Goal: Information Seeking & Learning: Compare options

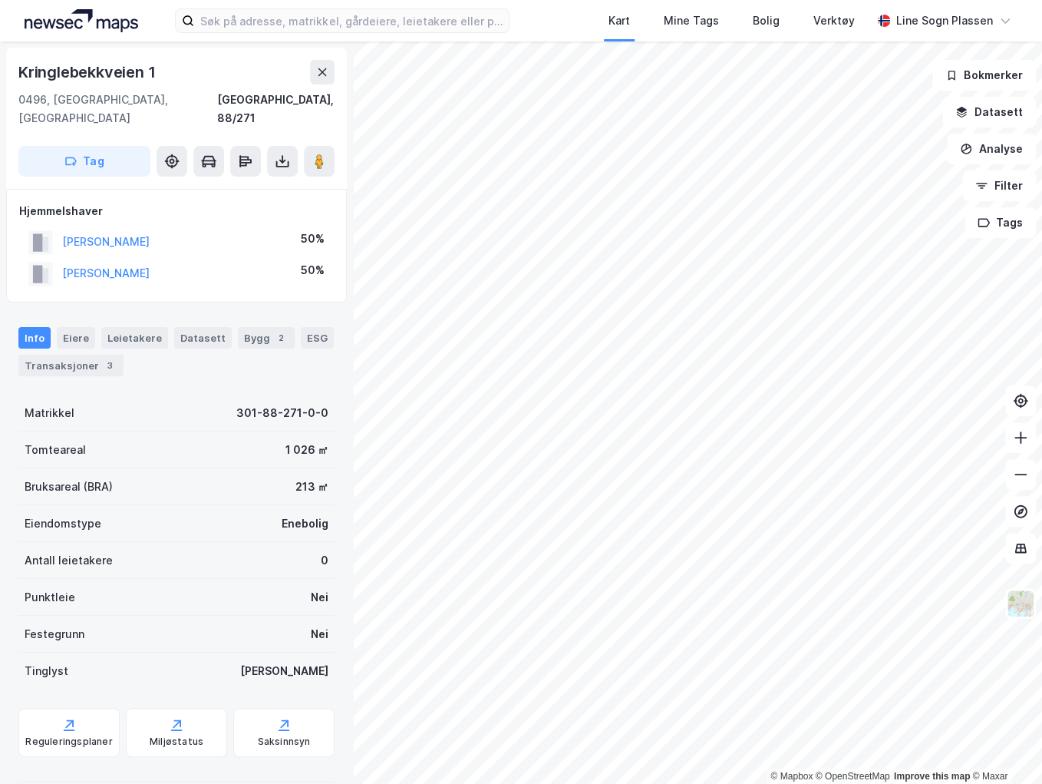
click at [324, 317] on div "© Mapbox © OpenStreetMap Improve this map © Maxar [STREET_ADDRESS], 88/271 Tag …" at bounding box center [521, 412] width 1042 height 742
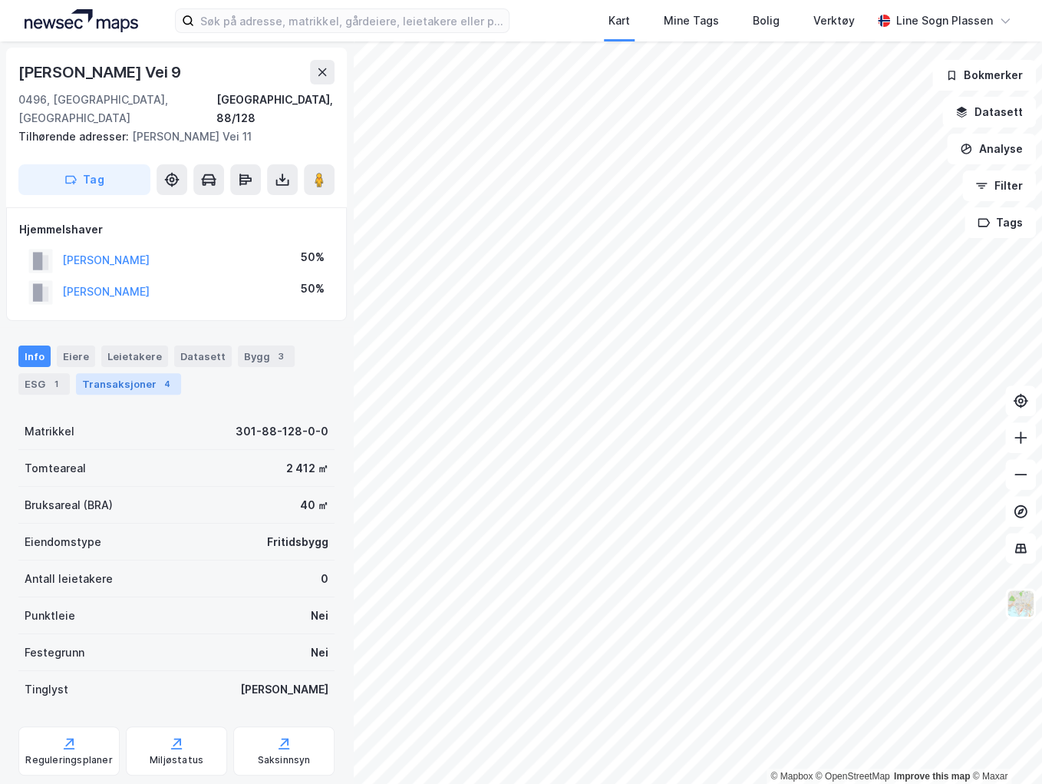
click at [139, 373] on div "Transaksjoner 4" at bounding box center [128, 383] width 105 height 21
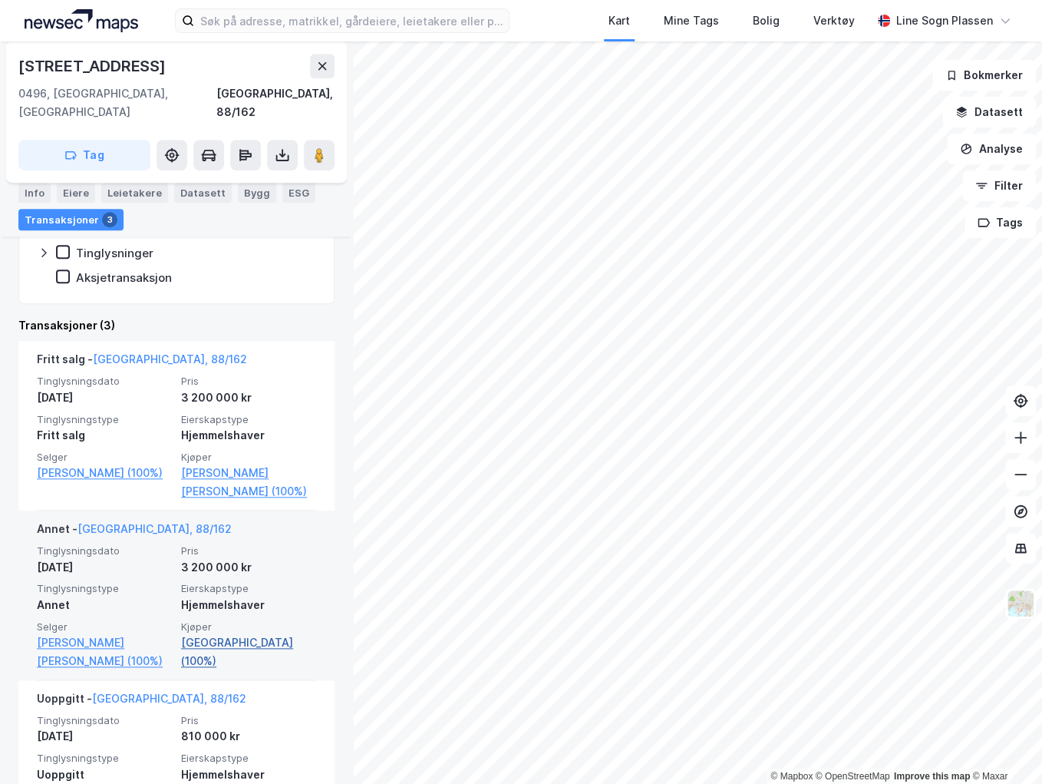
scroll to position [414, 0]
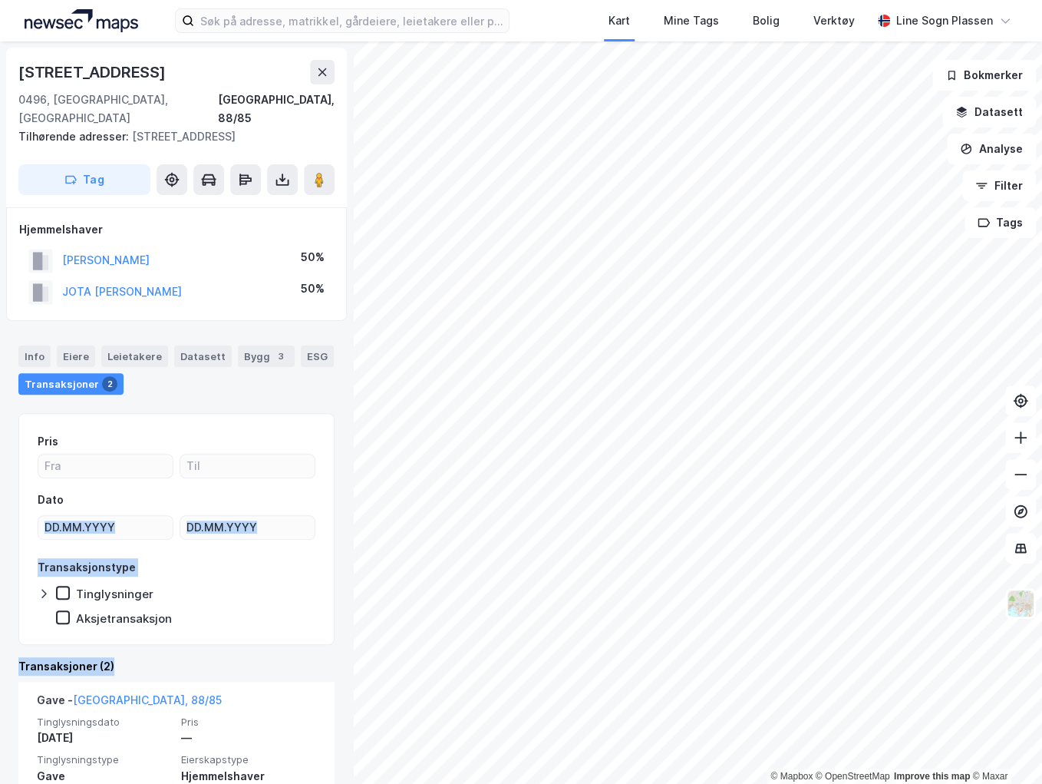
drag, startPoint x: 241, startPoint y: 657, endPoint x: 282, endPoint y: 481, distance: 180.6
click at [282, 481] on div "Pris Dato Transaksjonstype Tinglysninger Aksjetransaksjon Transaksjoner (2) Gav…" at bounding box center [176, 707] width 316 height 589
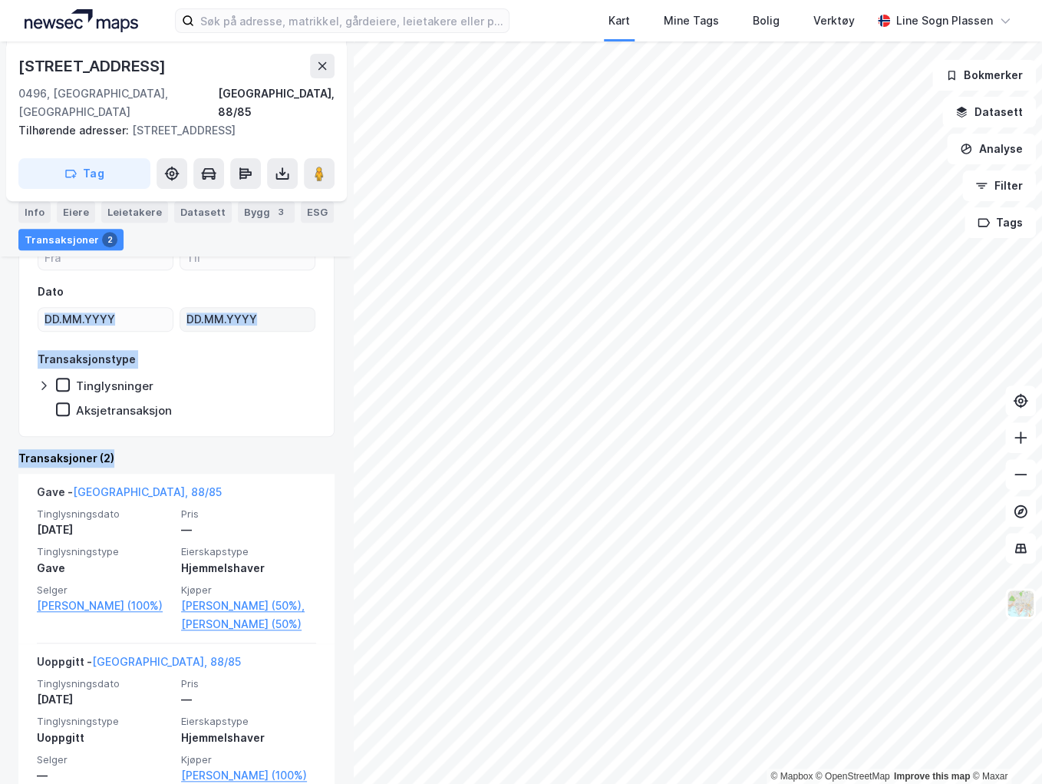
scroll to position [217, 0]
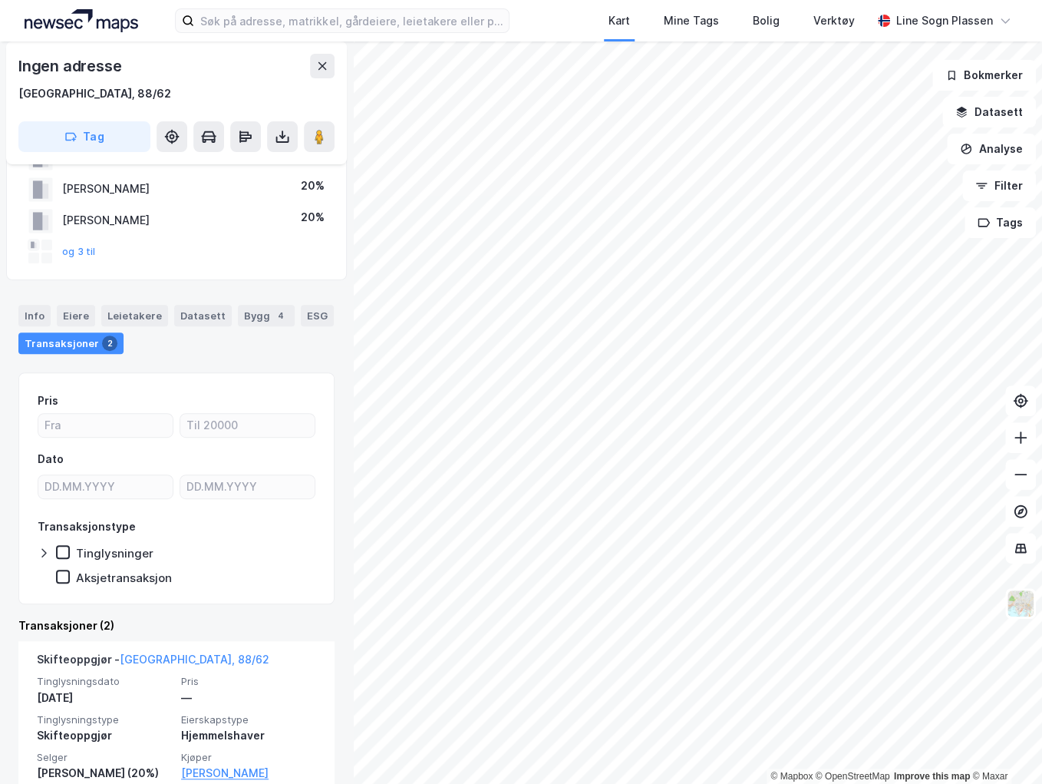
scroll to position [123, 0]
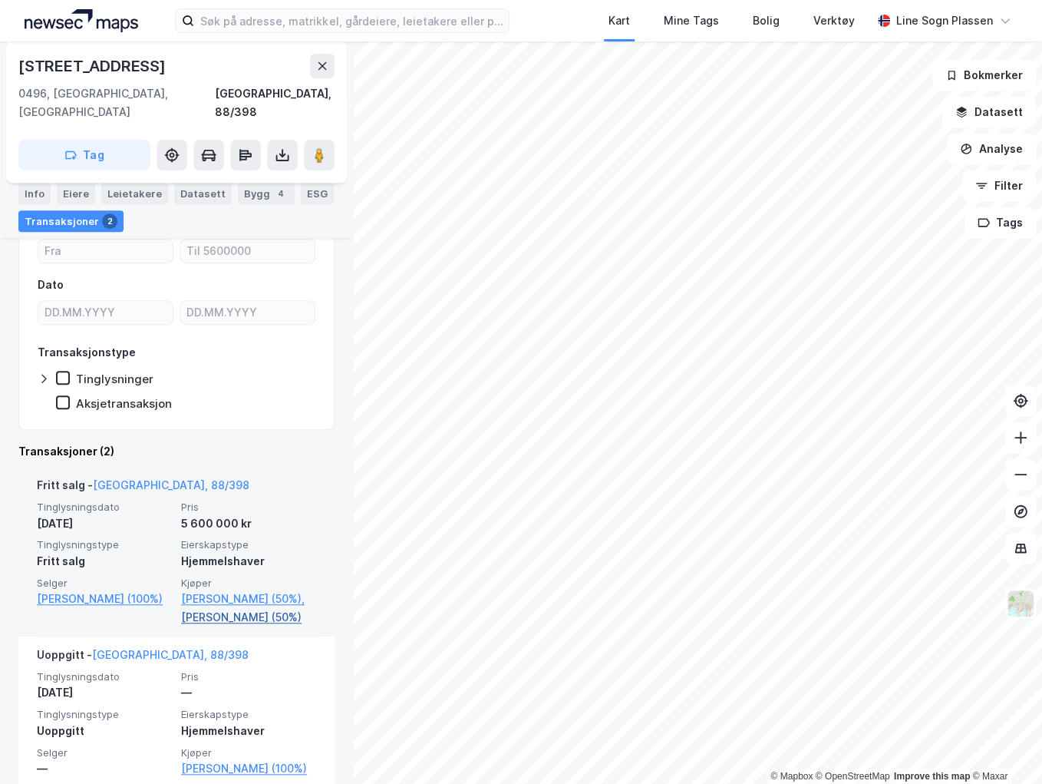
scroll to position [200, 0]
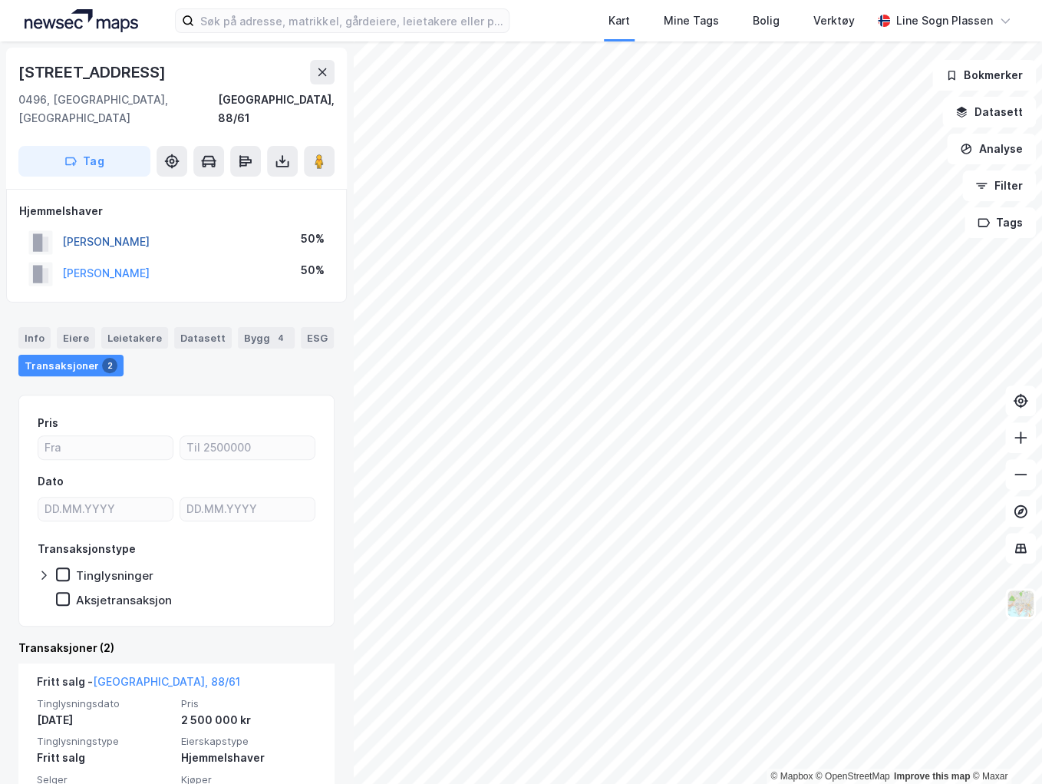
click at [0, 0] on button "[PERSON_NAME]" at bounding box center [0, 0] width 0 height 0
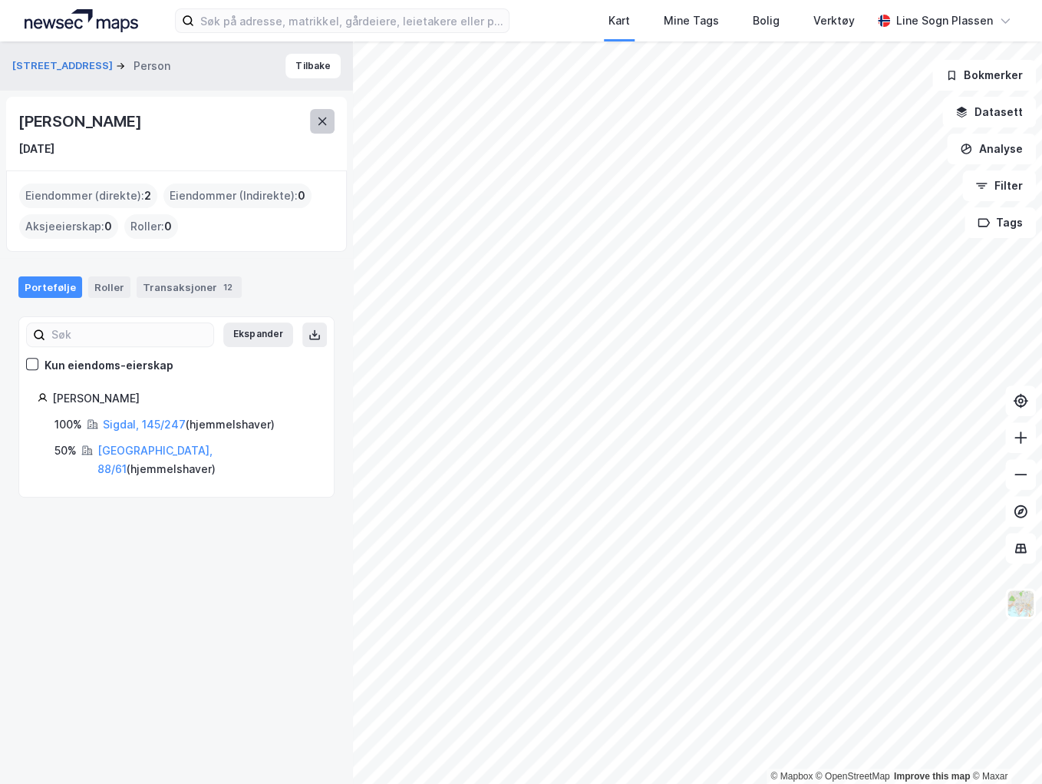
click at [330, 122] on button at bounding box center [322, 121] width 25 height 25
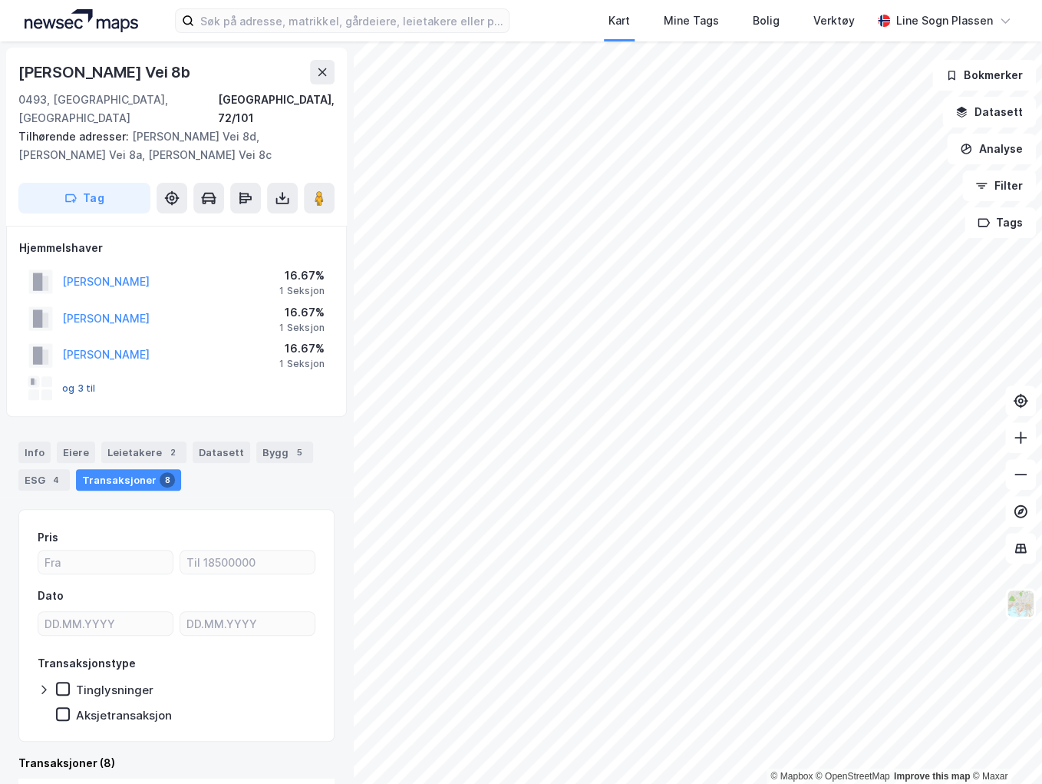
click at [0, 0] on button "og 3 til" at bounding box center [0, 0] width 0 height 0
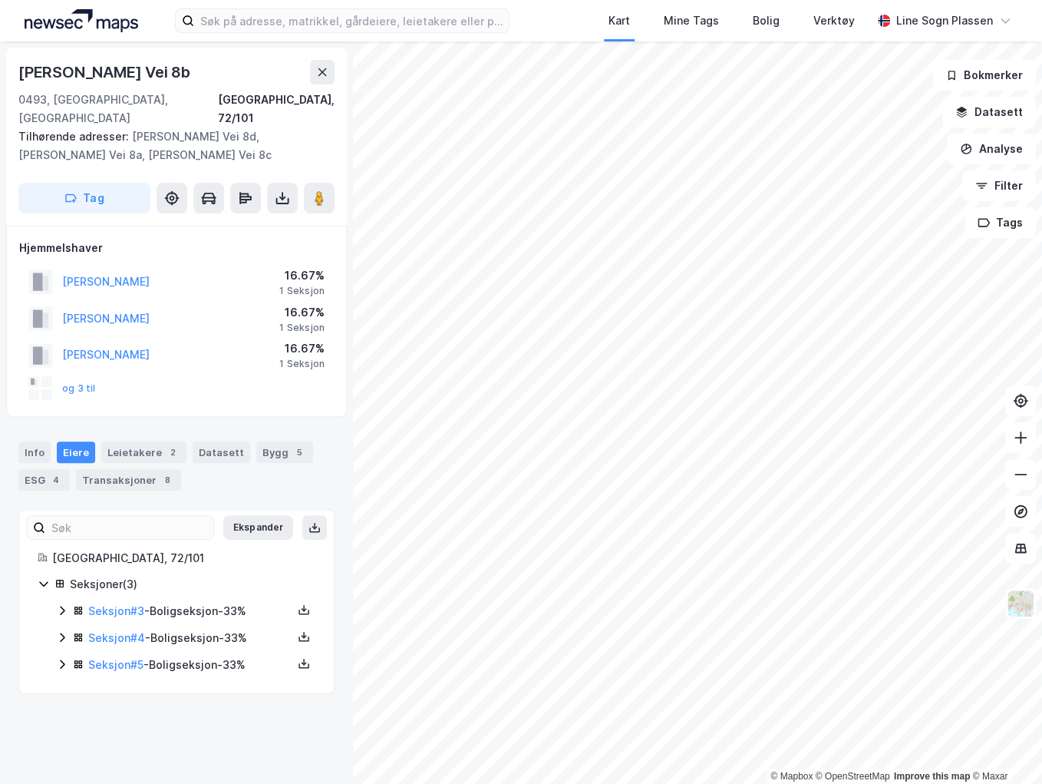
click at [62, 604] on icon at bounding box center [62, 610] width 12 height 12
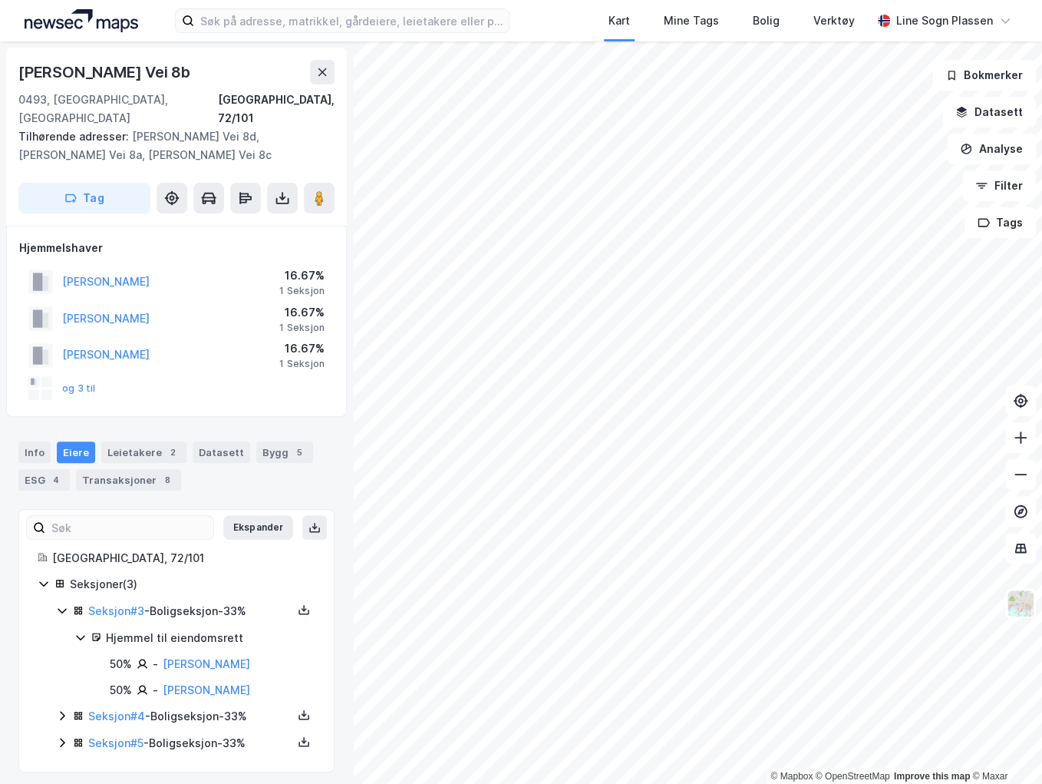
click at [62, 604] on icon at bounding box center [62, 610] width 12 height 12
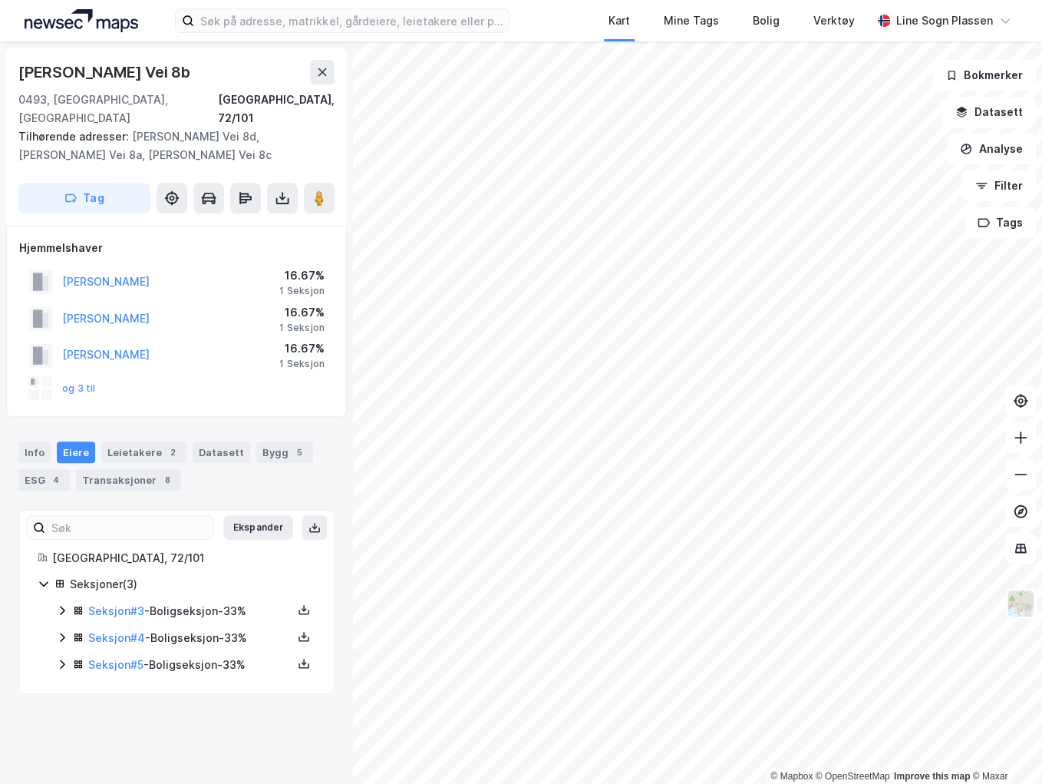
click at [61, 631] on icon at bounding box center [62, 637] width 12 height 12
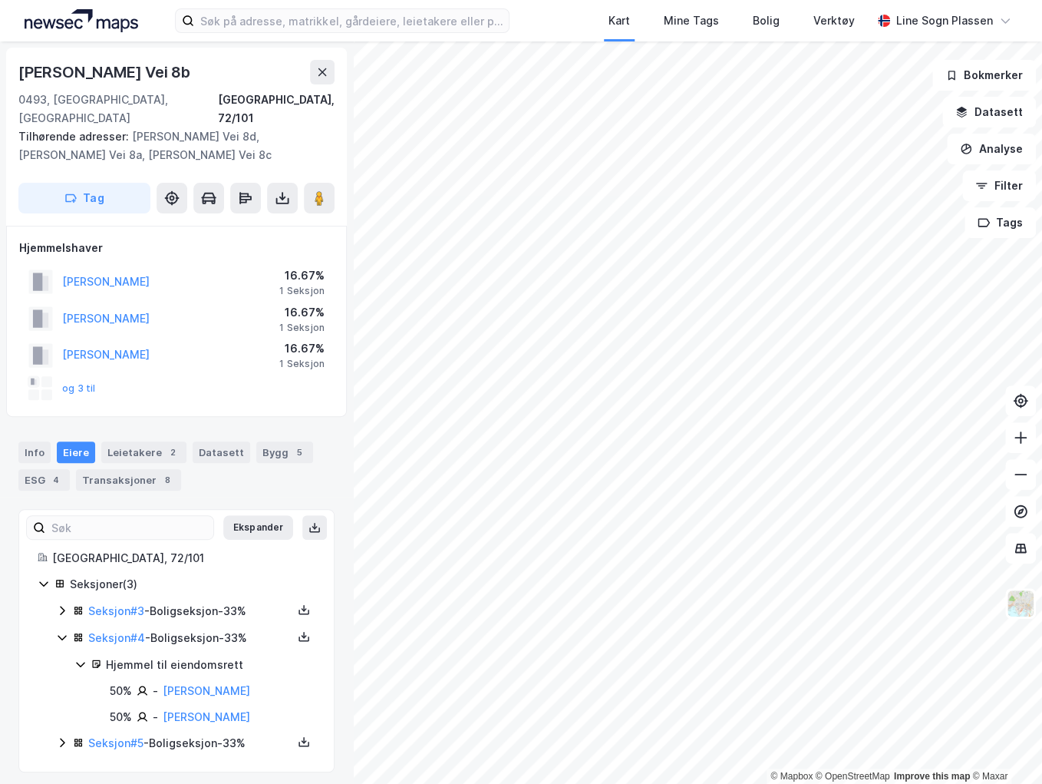
click at [61, 631] on icon at bounding box center [62, 637] width 12 height 12
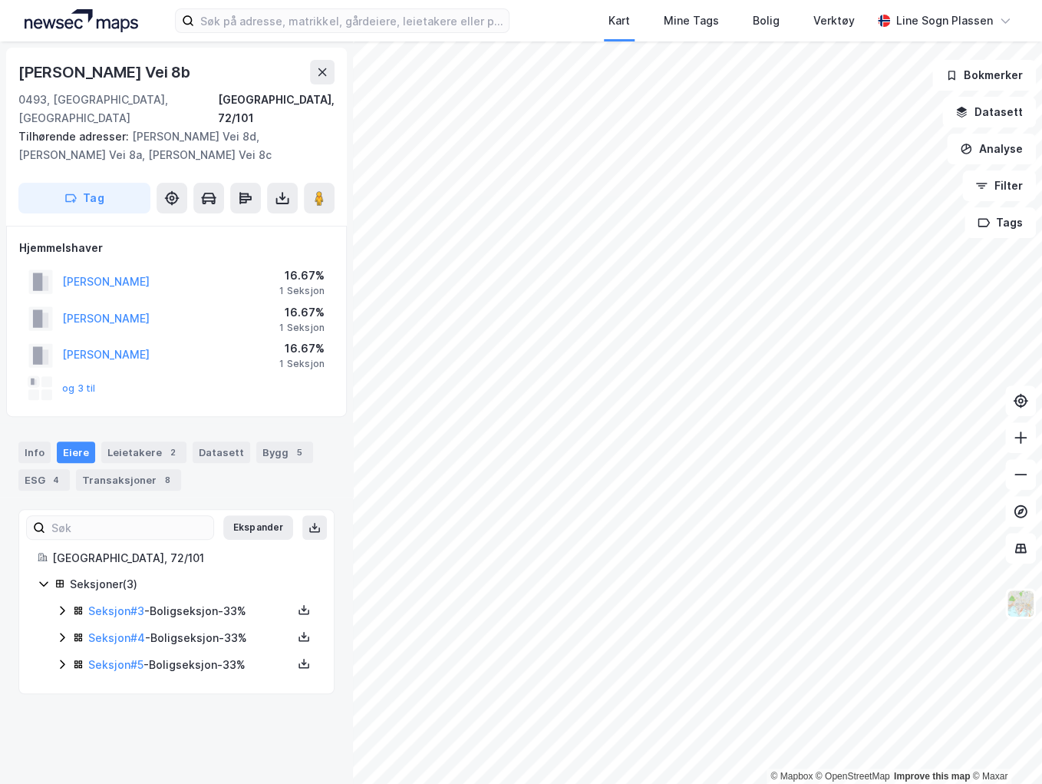
click at [58, 631] on icon at bounding box center [62, 637] width 12 height 12
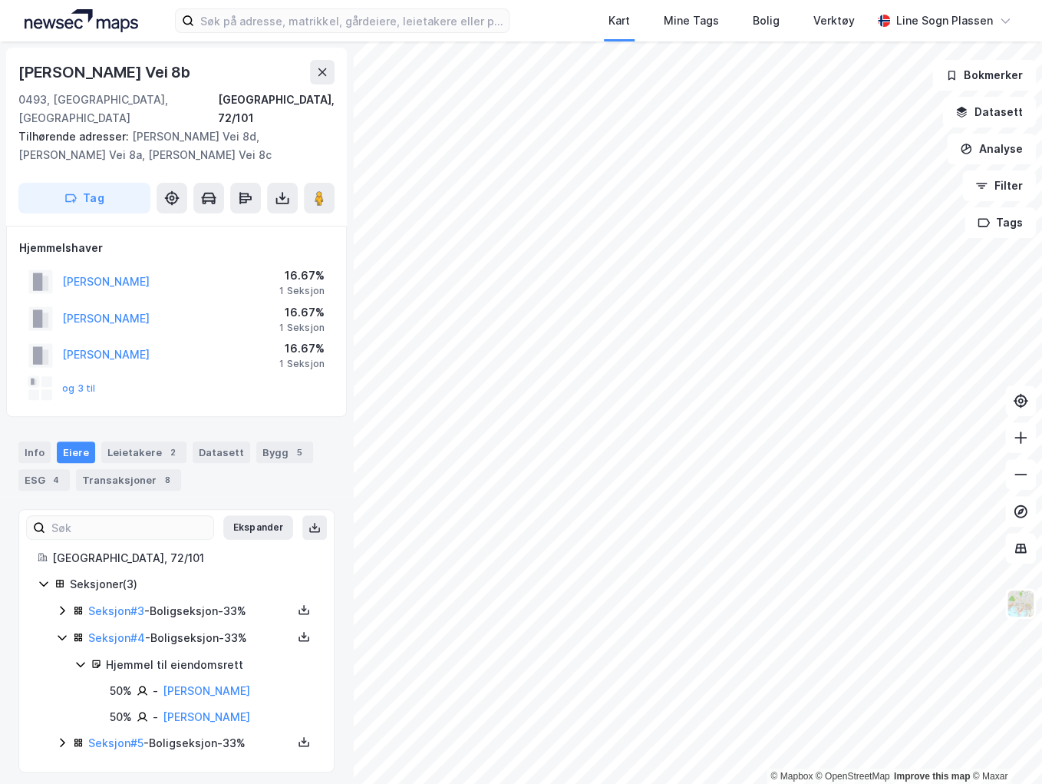
click at [58, 635] on icon at bounding box center [62, 637] width 8 height 5
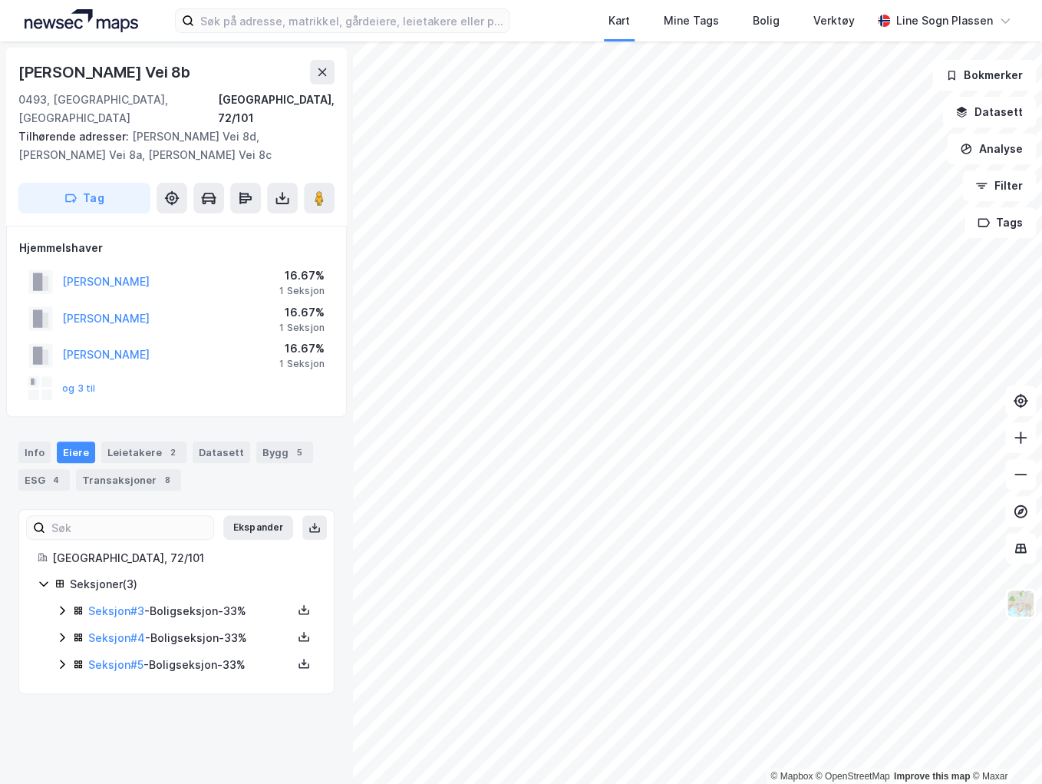
click at [57, 658] on icon at bounding box center [62, 664] width 12 height 12
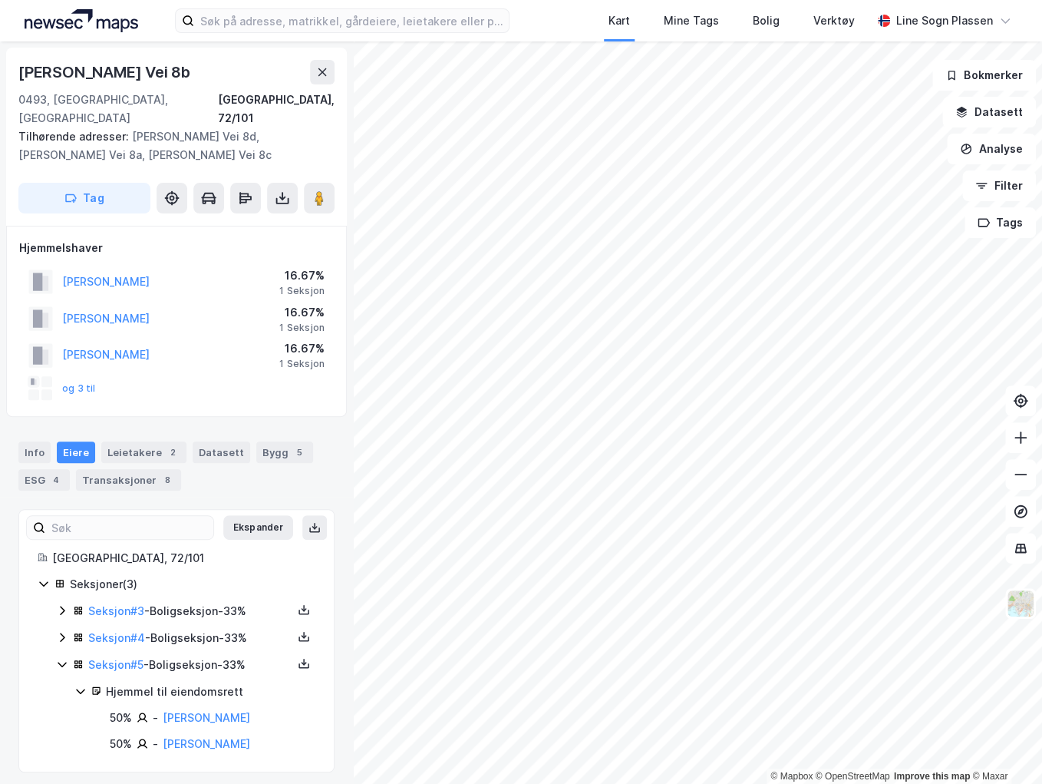
click at [57, 658] on icon at bounding box center [62, 664] width 12 height 12
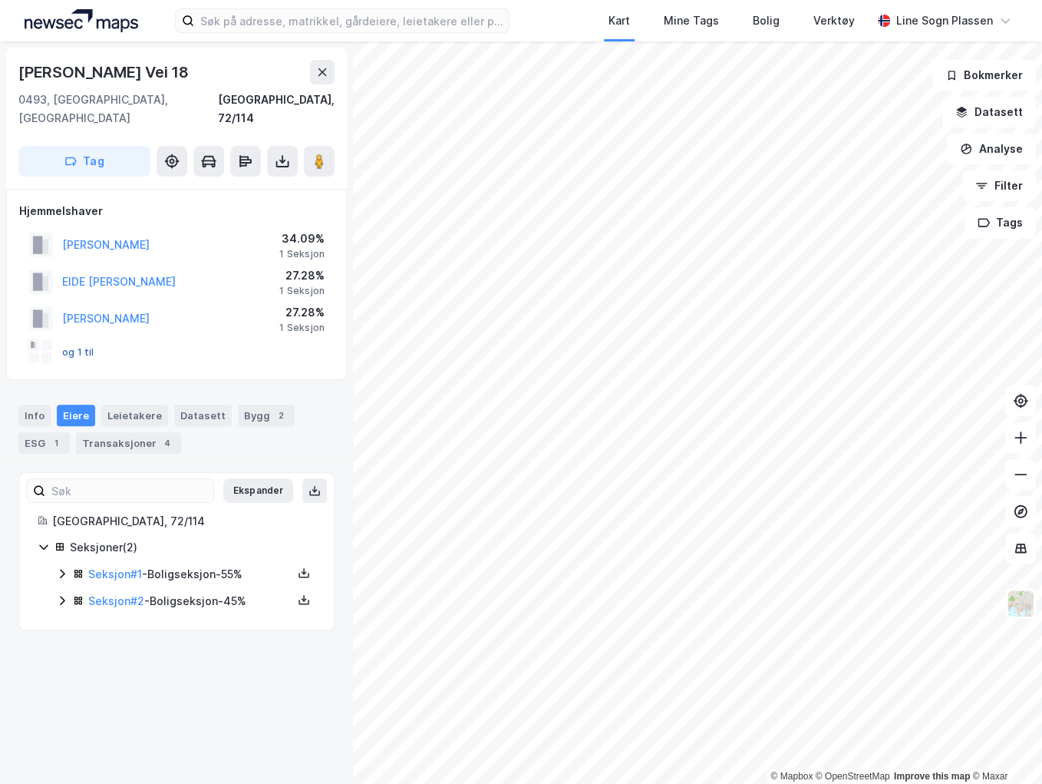
click at [0, 0] on button "og 1 til" at bounding box center [0, 0] width 0 height 0
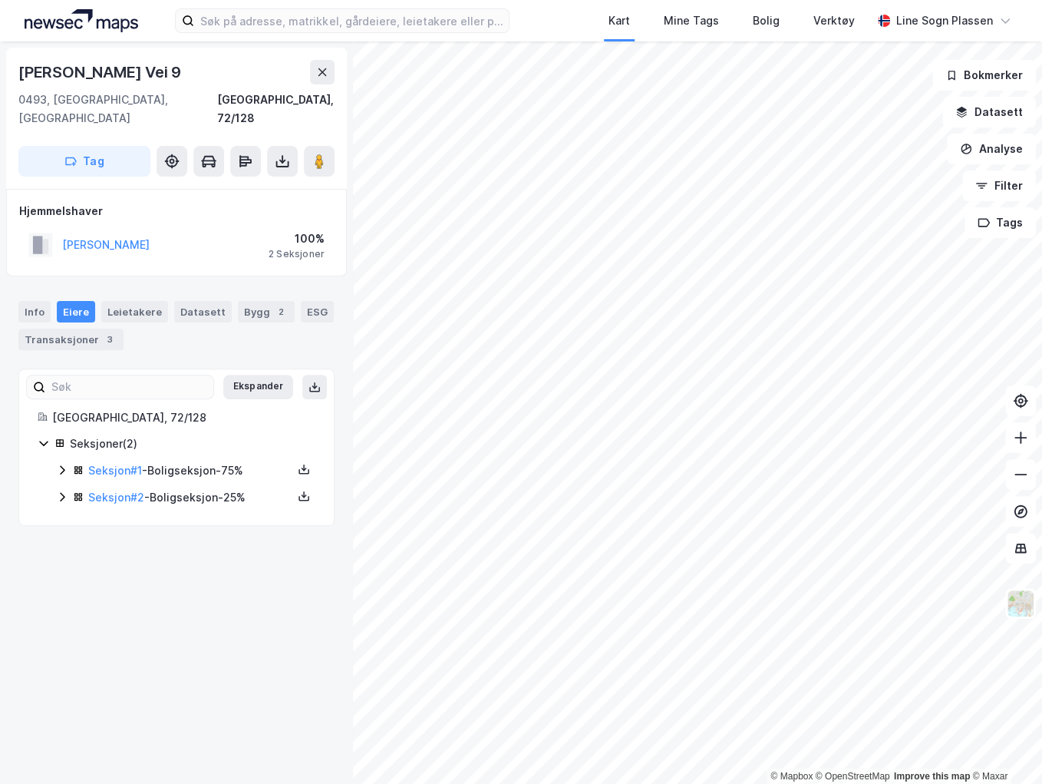
click at [60, 490] on icon at bounding box center [62, 496] width 12 height 12
click at [60, 494] on icon at bounding box center [62, 496] width 8 height 5
click at [60, 464] on icon at bounding box center [62, 470] width 12 height 12
click at [60, 467] on icon at bounding box center [62, 469] width 8 height 5
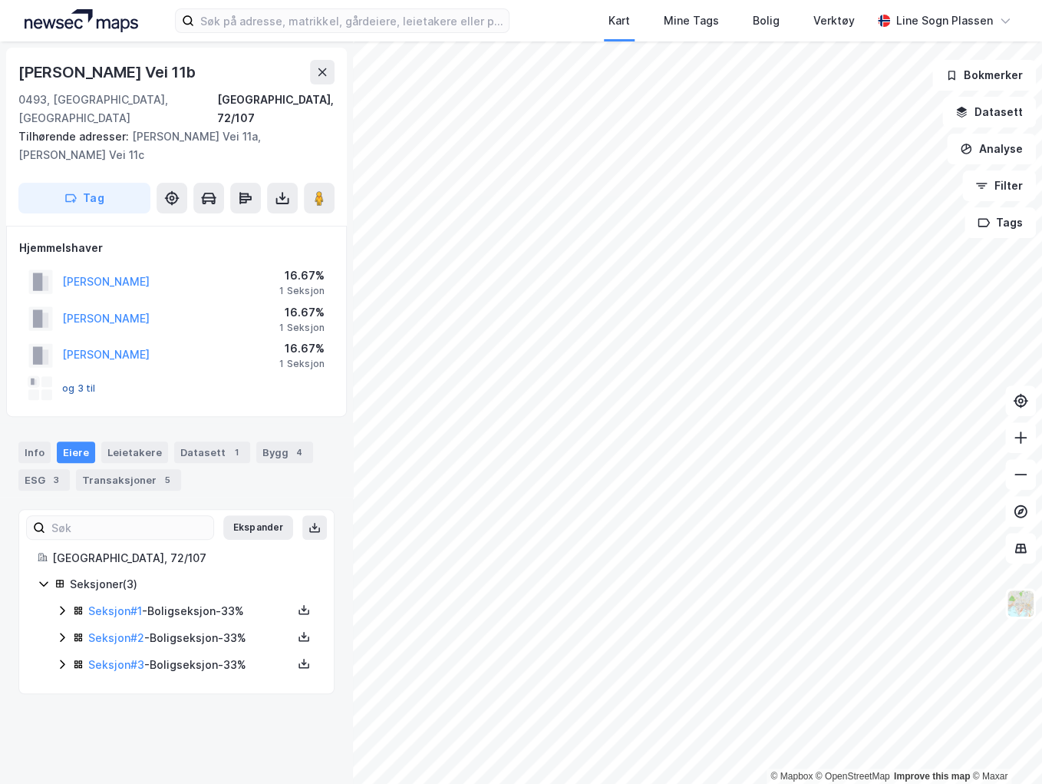
click at [0, 0] on button "og 3 til" at bounding box center [0, 0] width 0 height 0
click at [56, 604] on icon at bounding box center [62, 610] width 12 height 12
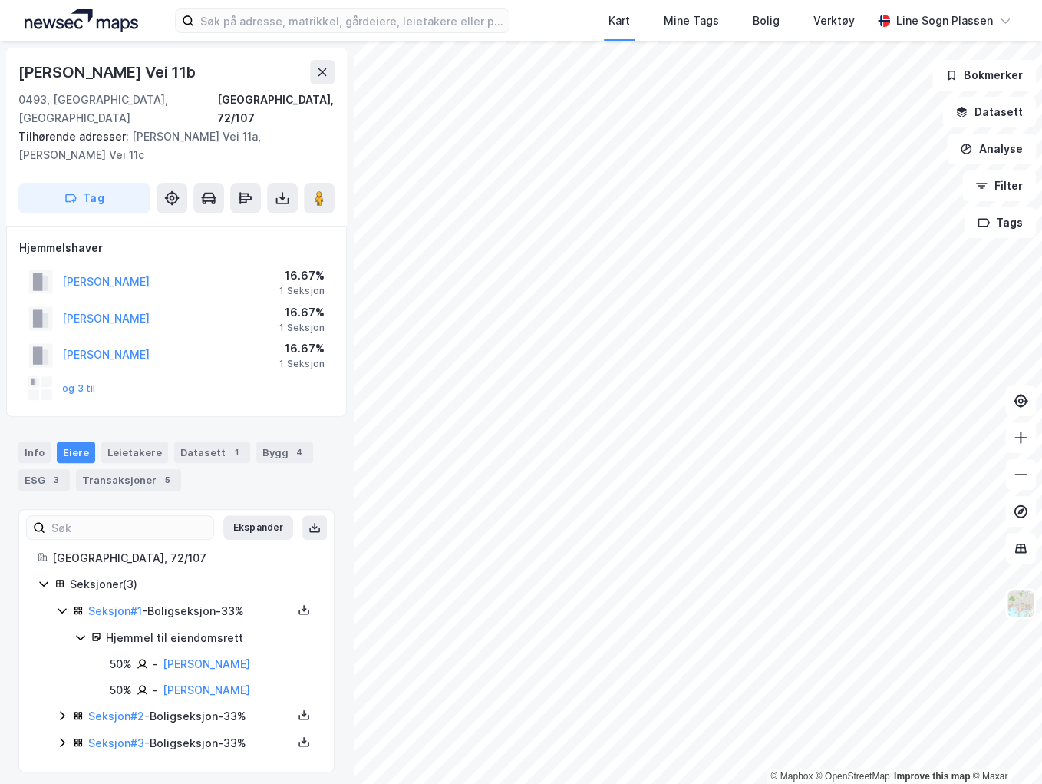
click at [56, 604] on icon at bounding box center [62, 610] width 12 height 12
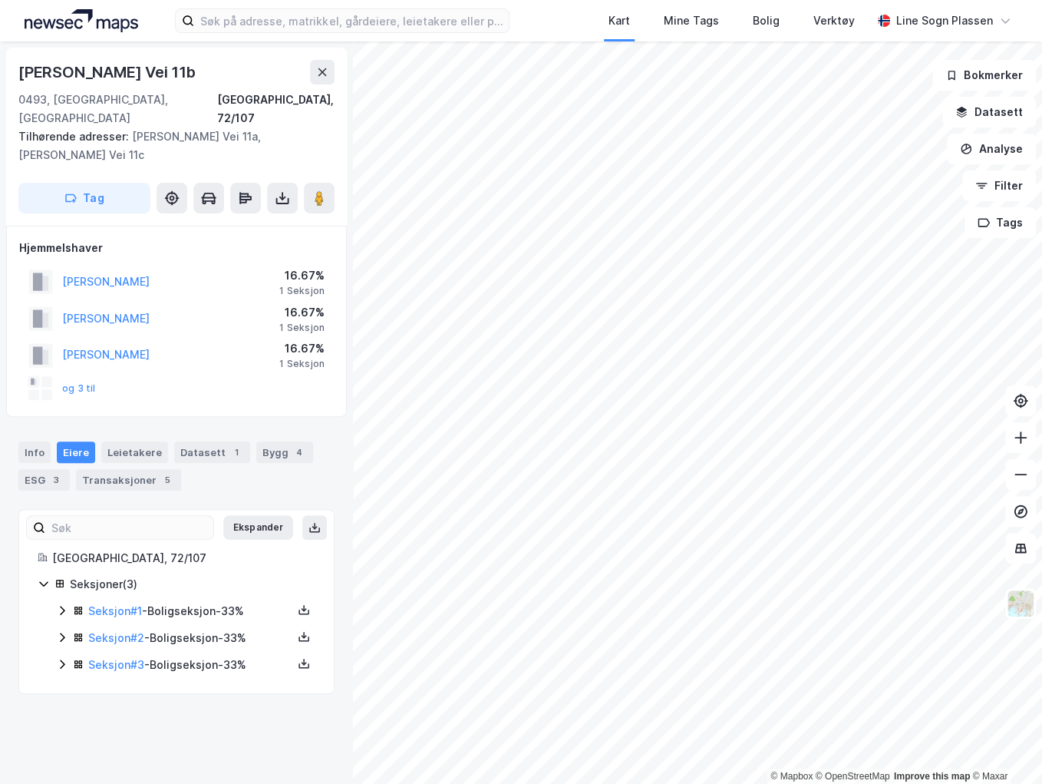
click at [62, 632] on icon at bounding box center [62, 636] width 5 height 9
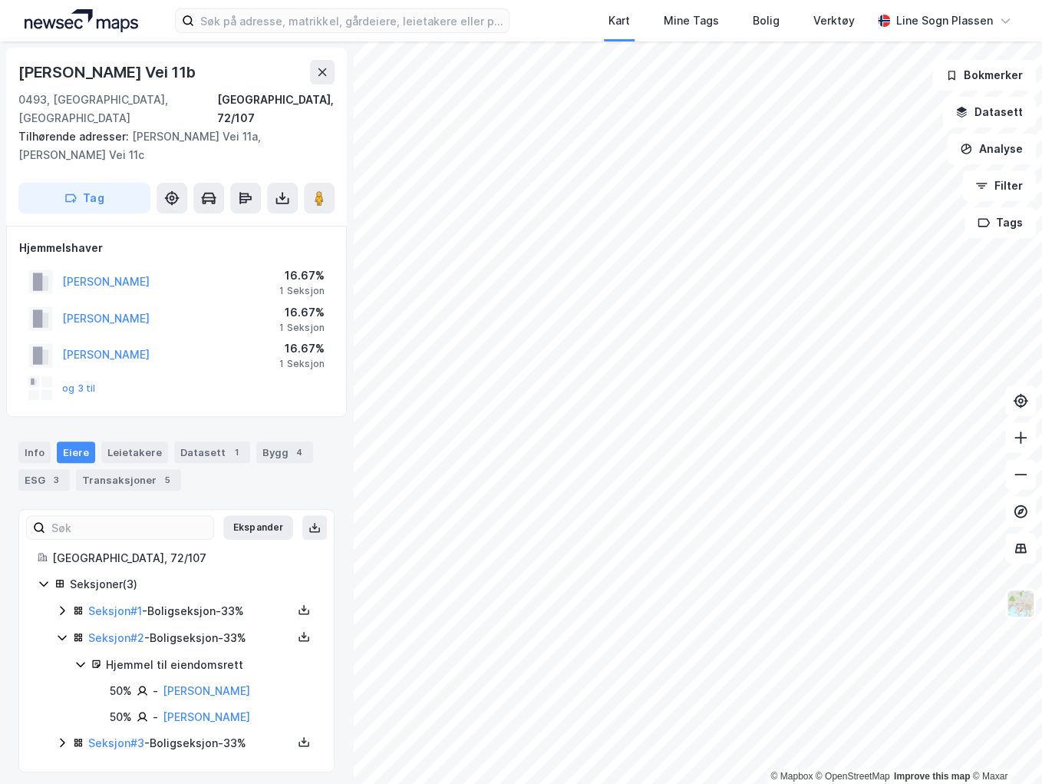
click at [62, 631] on icon at bounding box center [62, 637] width 12 height 12
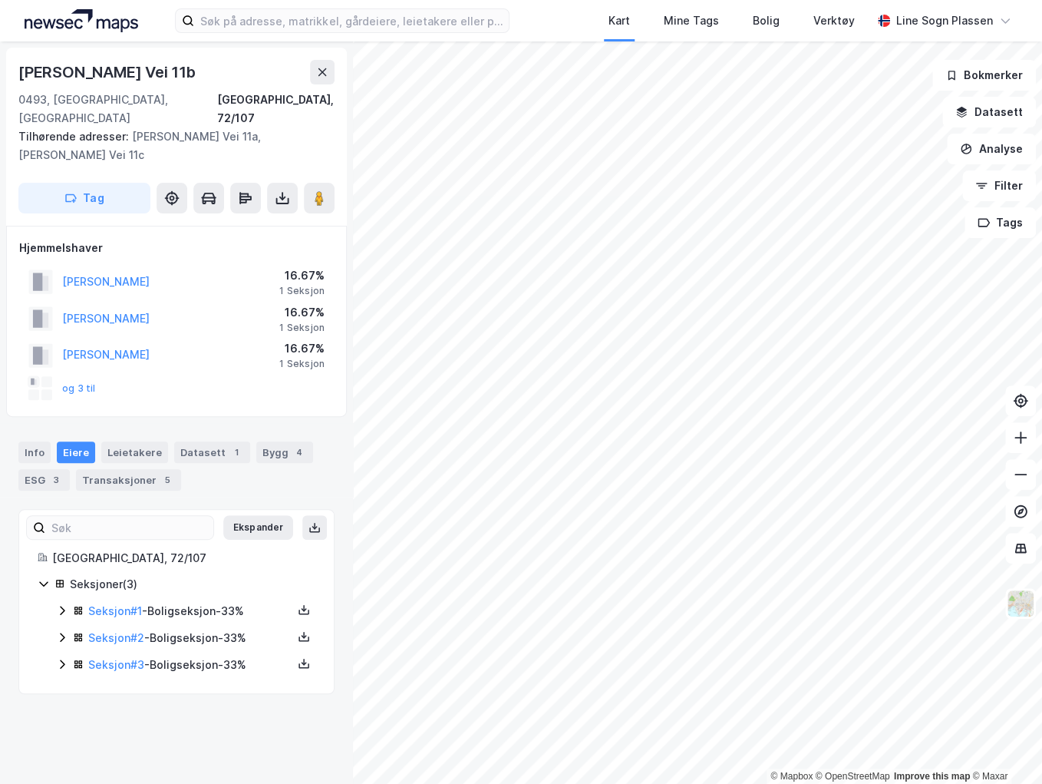
click at [61, 658] on icon at bounding box center [62, 664] width 12 height 12
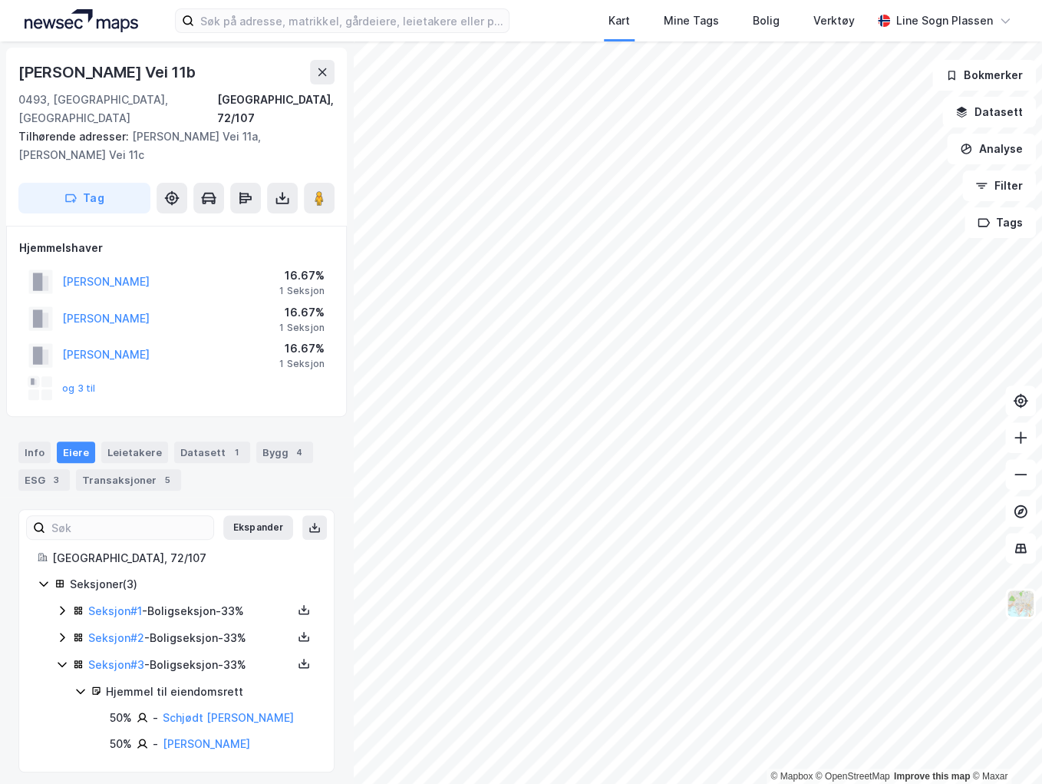
click at [61, 658] on icon at bounding box center [62, 664] width 12 height 12
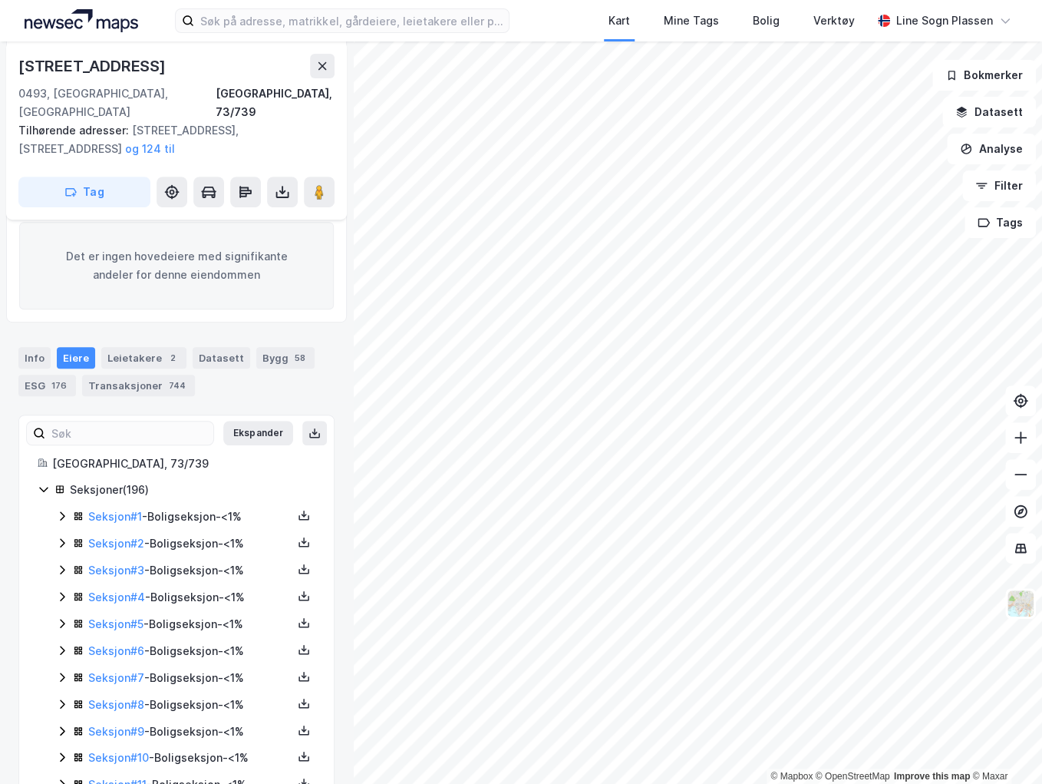
scroll to position [123, 0]
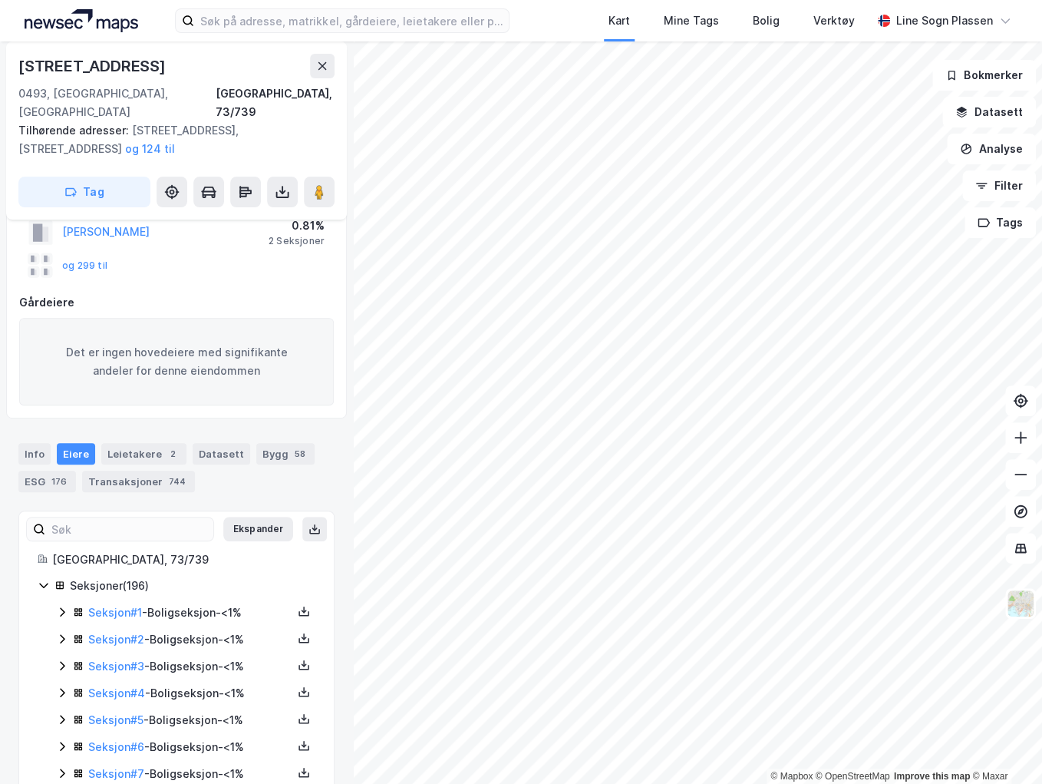
click at [59, 606] on icon at bounding box center [62, 612] width 12 height 12
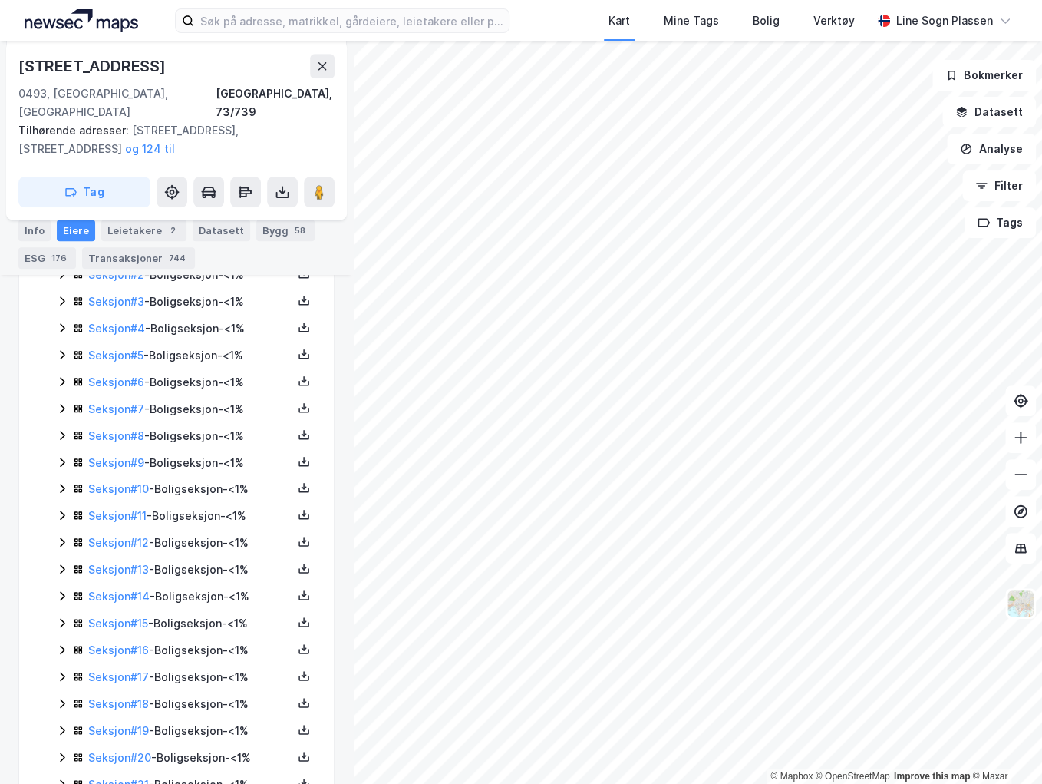
scroll to position [491, 0]
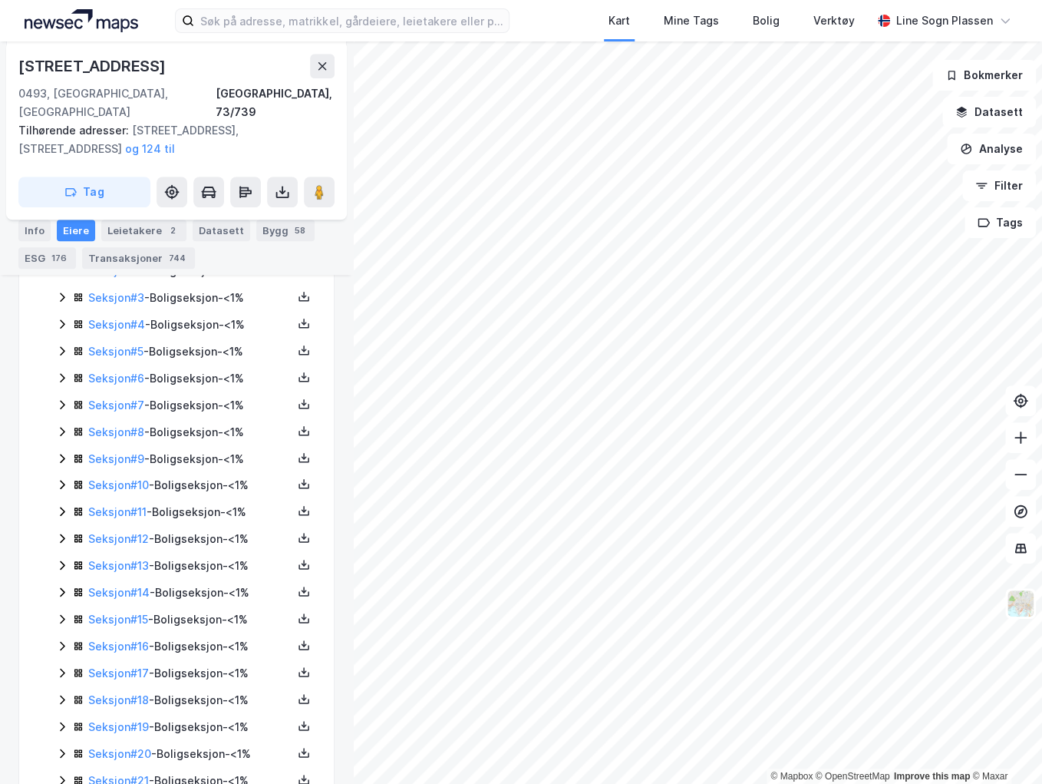
click at [63, 586] on icon at bounding box center [62, 592] width 12 height 12
click at [60, 666] on icon at bounding box center [62, 672] width 12 height 12
click at [136, 258] on div "Transaksjoner 744" at bounding box center [138, 257] width 113 height 21
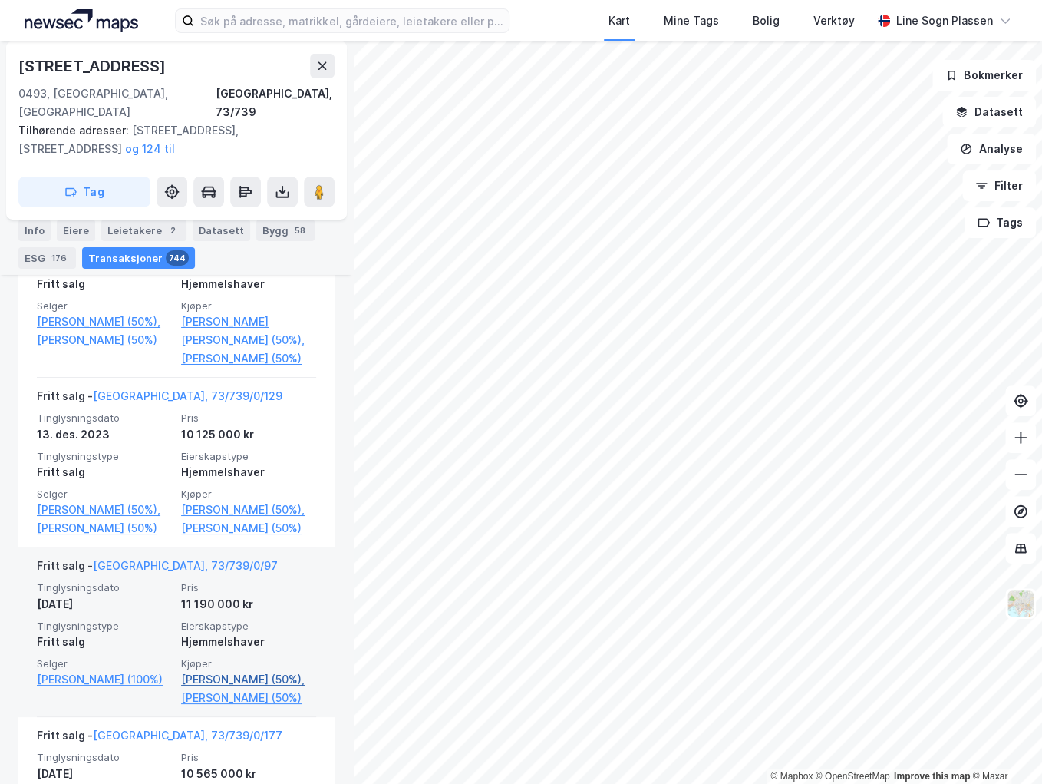
scroll to position [5035, 0]
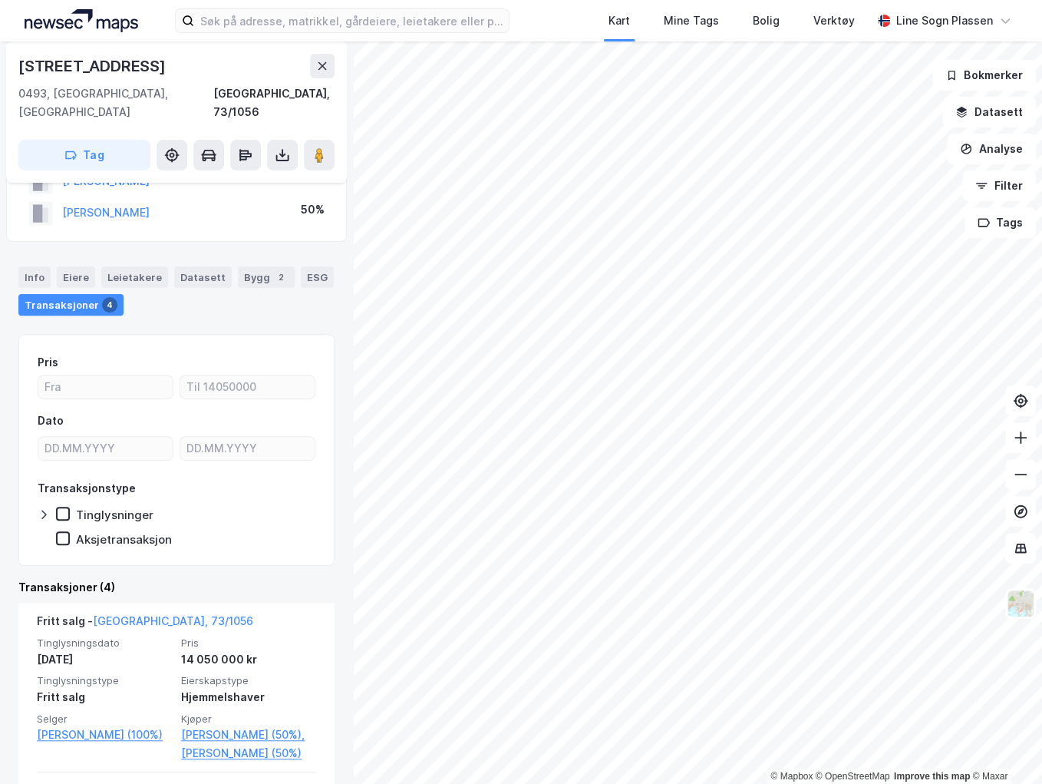
scroll to position [61, 0]
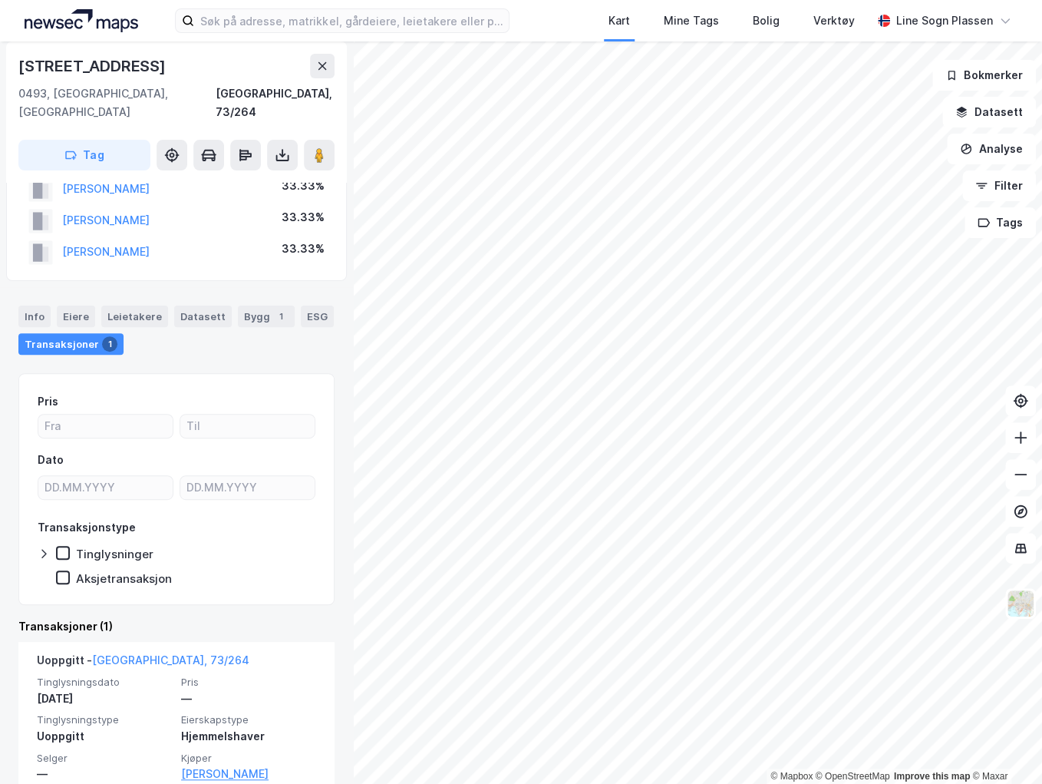
scroll to position [123, 0]
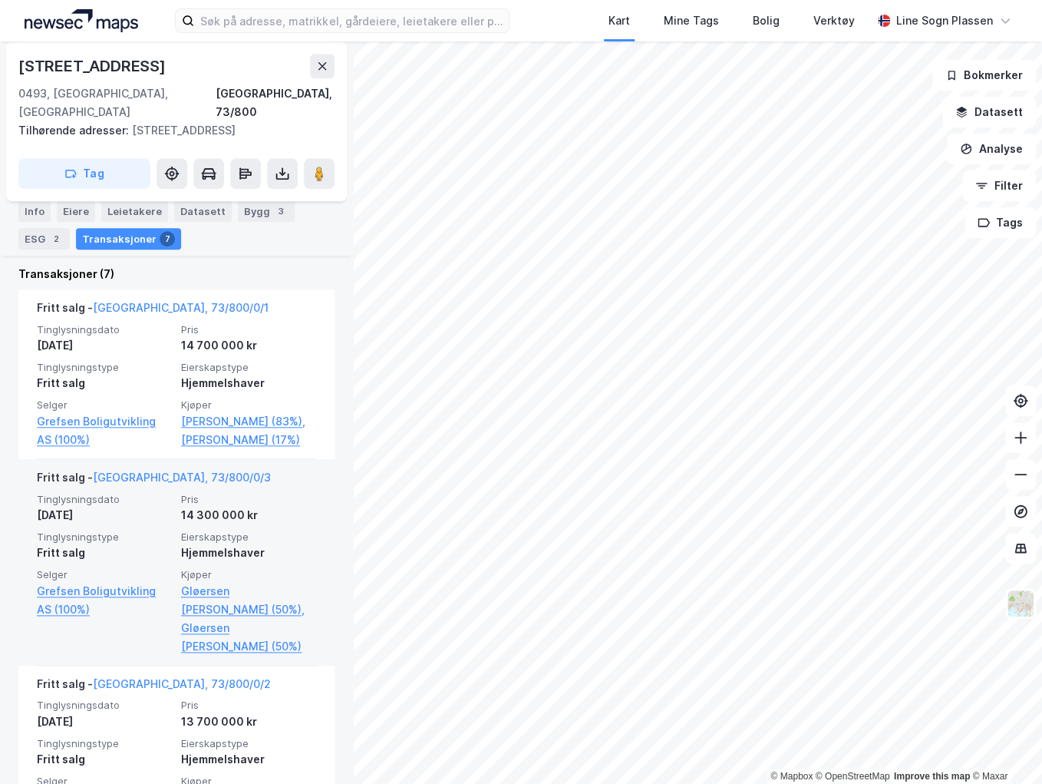
scroll to position [491, 0]
